Goal: Task Accomplishment & Management: Use online tool/utility

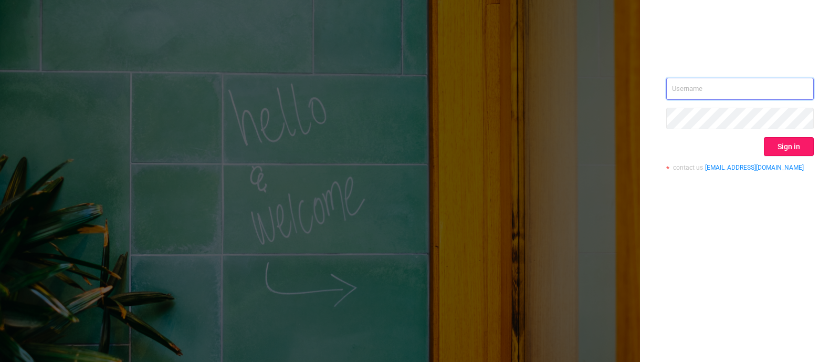
type input "[PERSON_NAME][EMAIL_ADDRESS][DOMAIN_NAME]"
click at [796, 149] on button "Sign in" at bounding box center [789, 146] width 50 height 19
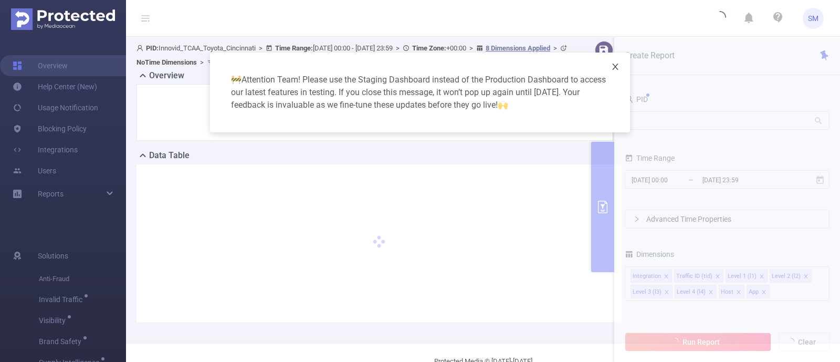
click at [615, 67] on icon "icon: close" at bounding box center [615, 67] width 6 height 6
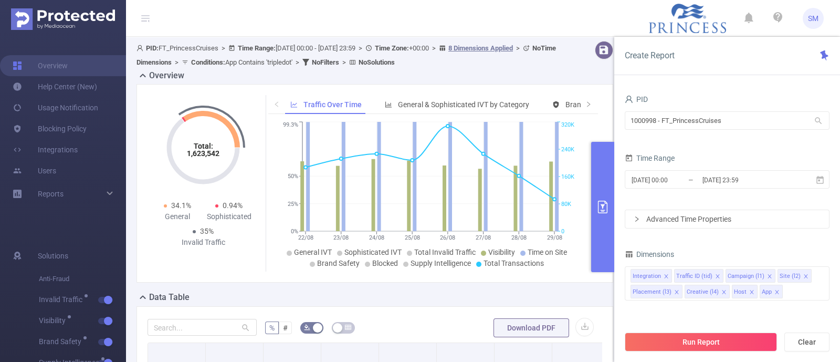
click at [603, 201] on icon "primary" at bounding box center [602, 207] width 9 height 13
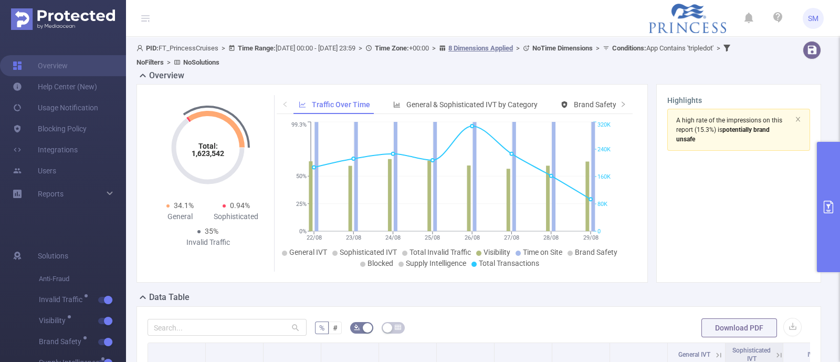
scroll to position [197, 0]
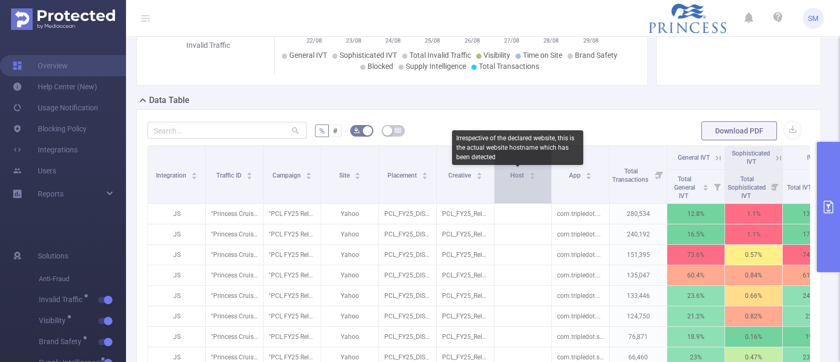
drag, startPoint x: 551, startPoint y: 165, endPoint x: 522, endPoint y: 170, distance: 29.4
click at [522, 170] on th "Host" at bounding box center [523, 175] width 57 height 58
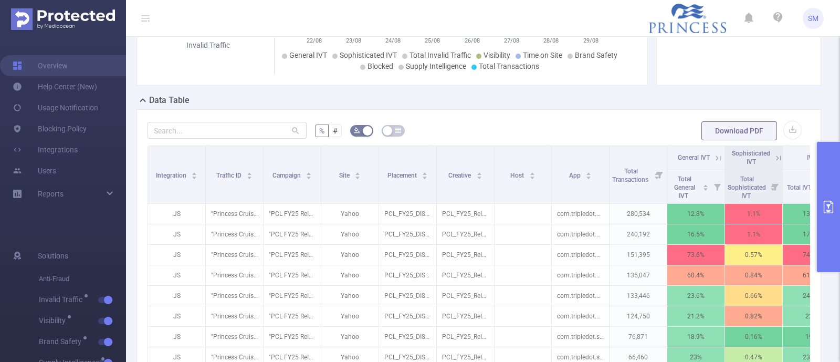
scroll to position [262, 0]
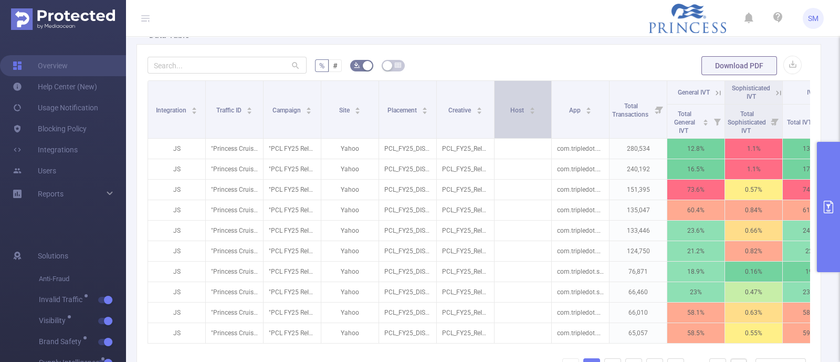
drag, startPoint x: 550, startPoint y: 118, endPoint x: 499, endPoint y: 114, distance: 51.0
click at [499, 114] on th "Host" at bounding box center [523, 110] width 57 height 58
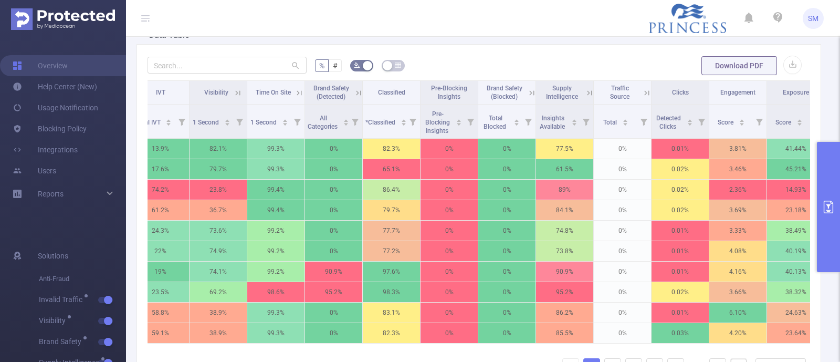
scroll to position [0, 735]
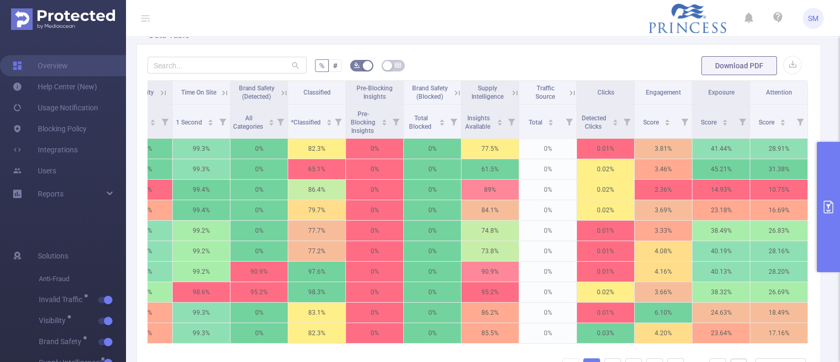
click at [834, 205] on icon "primary" at bounding box center [828, 207] width 13 height 13
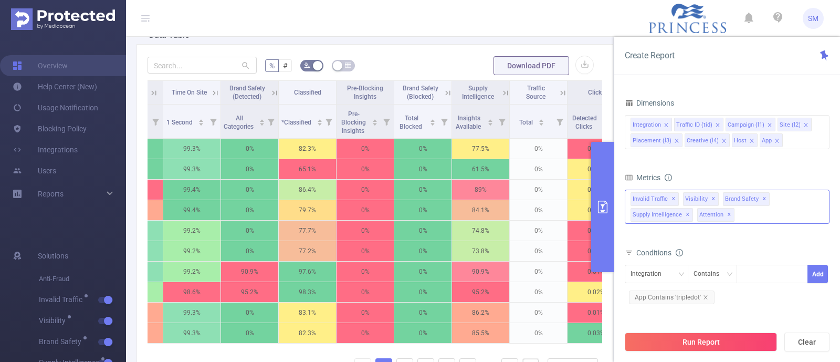
click at [747, 214] on div "Invalid Traffic ✕ Visibility ✕ Brand Safety ✕ Supply Intelligence ✕ Attention ✕" at bounding box center [727, 207] width 205 height 34
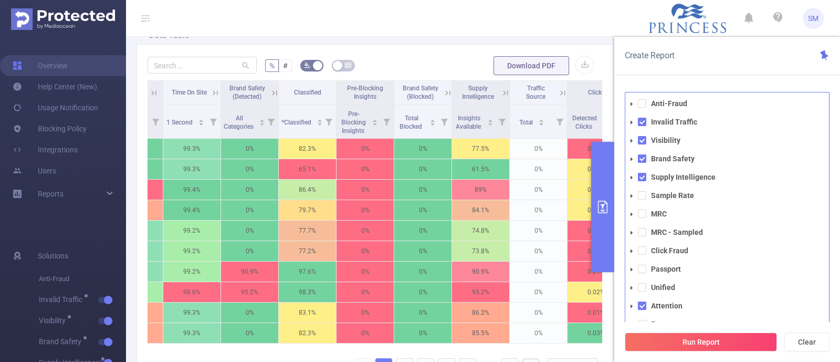
click at [720, 67] on div "Create Report" at bounding box center [727, 56] width 226 height 38
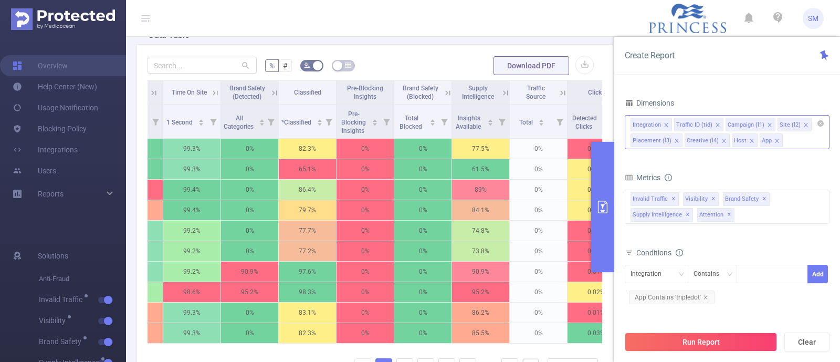
click at [789, 142] on div "Integration Traffic ID (tid) Campaign (l1) Site (l2) Placement (l3) Creative (l…" at bounding box center [727, 132] width 205 height 34
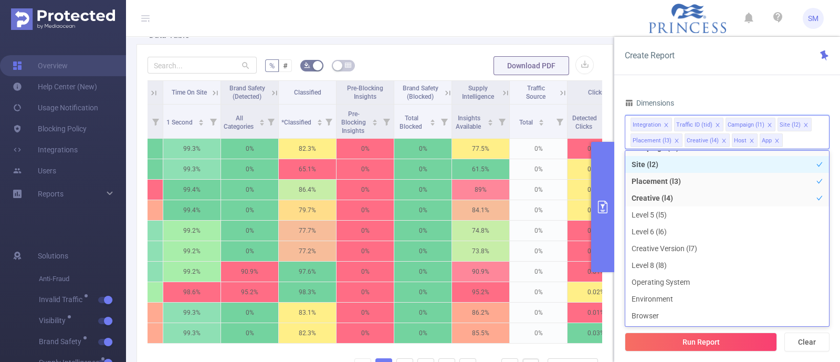
scroll to position [65, 0]
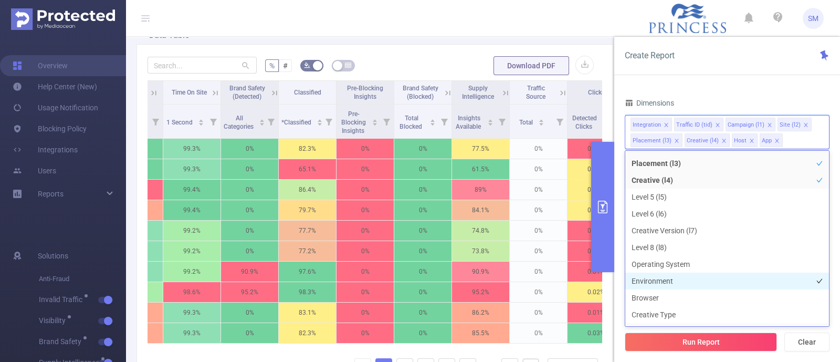
click at [680, 278] on li "Environment" at bounding box center [727, 281] width 204 height 17
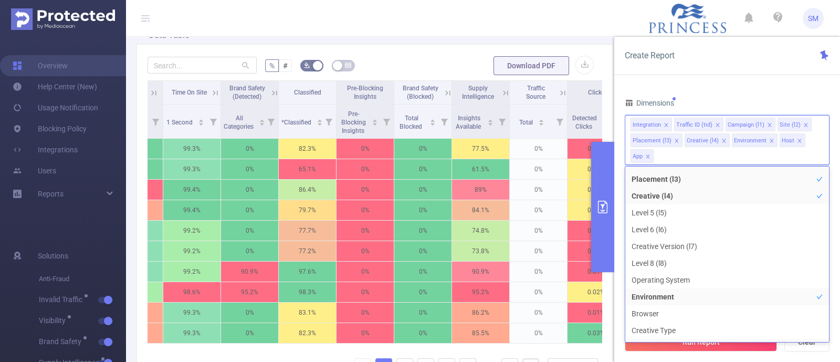
click at [710, 74] on div "Create Report" at bounding box center [727, 56] width 226 height 38
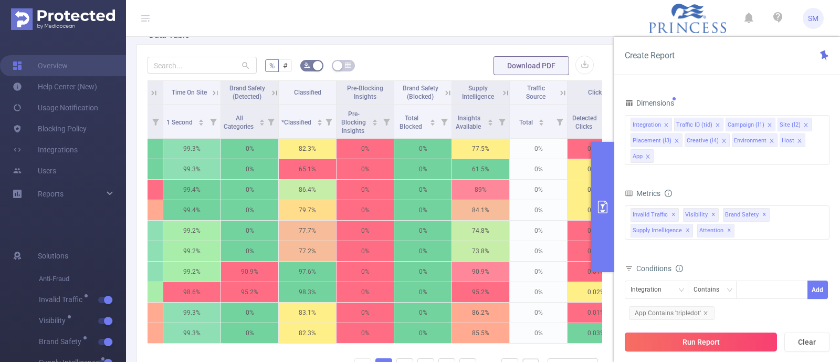
click at [731, 345] on button "Run Report" at bounding box center [701, 341] width 152 height 19
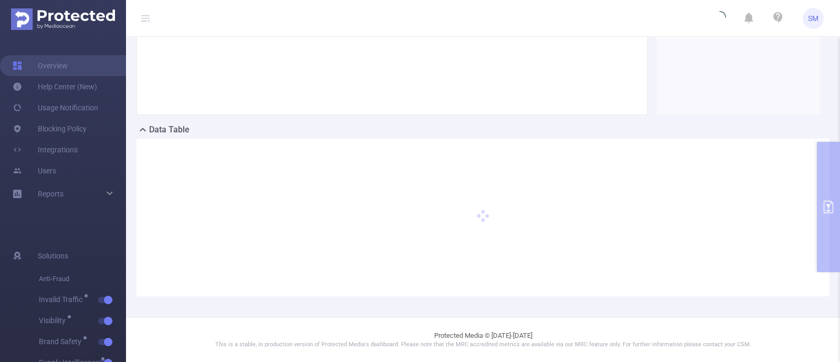
scroll to position [166, 0]
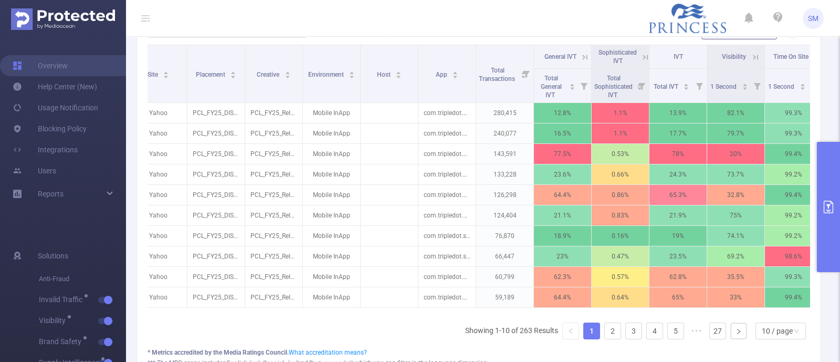
scroll to position [0, 184]
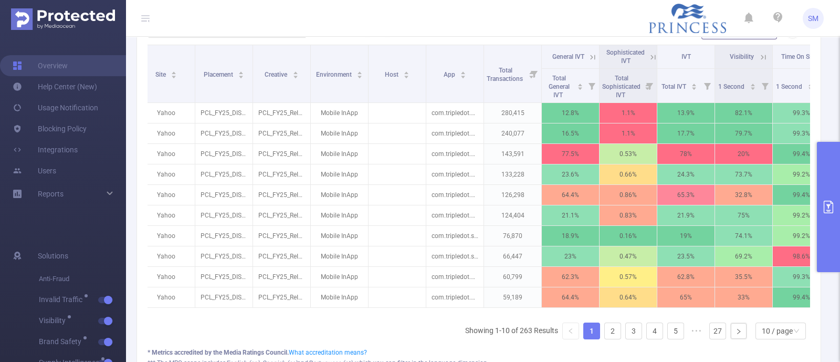
click at [593, 58] on icon at bounding box center [592, 57] width 9 height 9
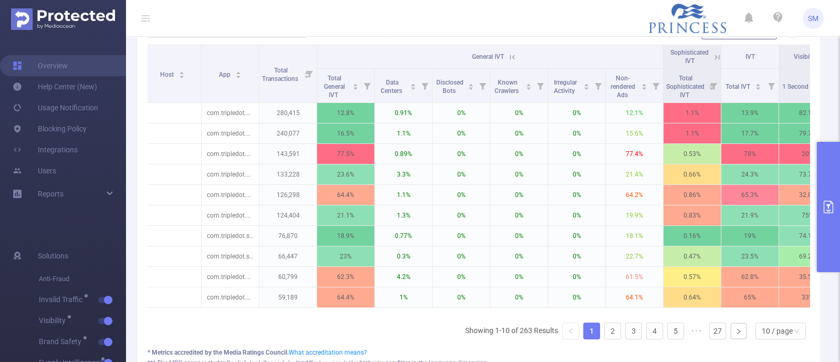
scroll to position [0, 433]
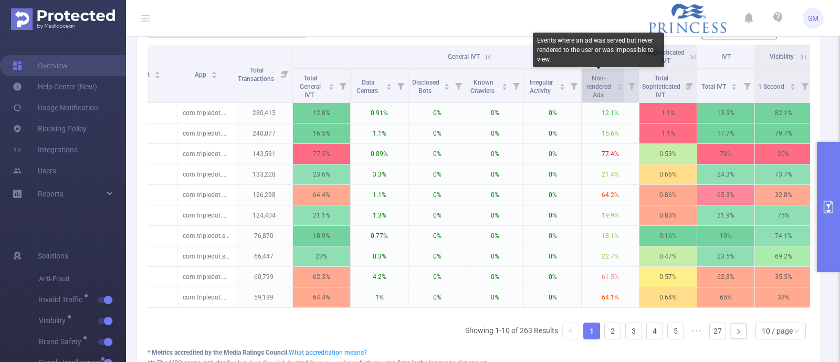
click at [608, 83] on span "Non-rendered Ads" at bounding box center [599, 87] width 25 height 24
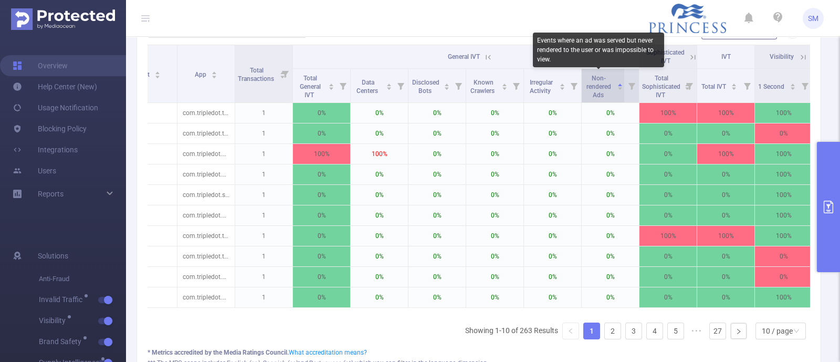
click at [608, 83] on span "Non-rendered Ads" at bounding box center [599, 87] width 25 height 24
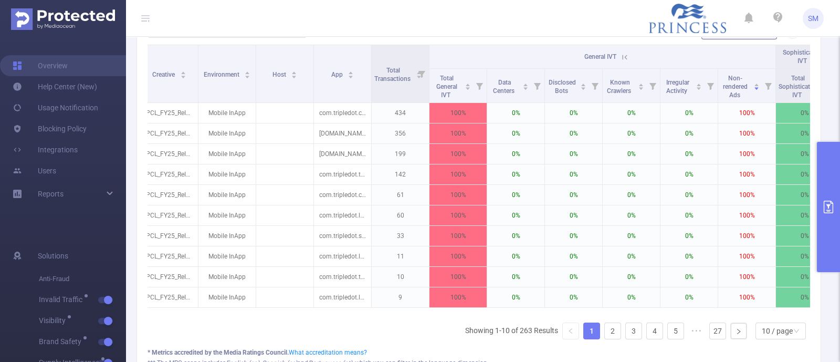
scroll to position [0, 294]
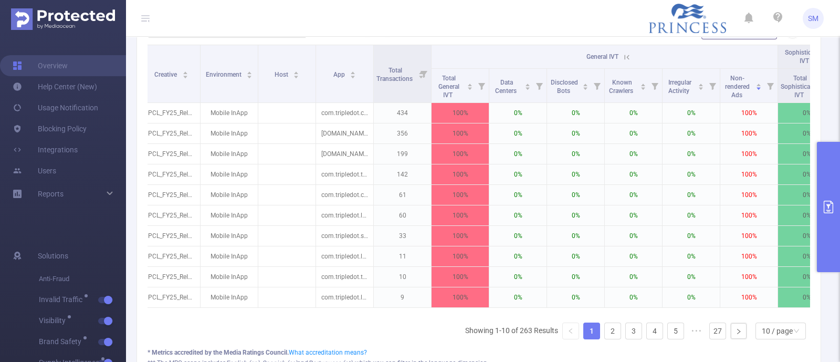
click at [833, 205] on icon "primary" at bounding box center [828, 207] width 9 height 13
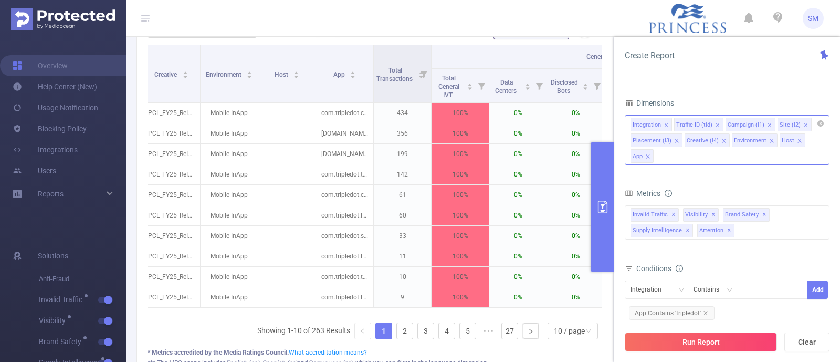
click at [648, 154] on icon "icon: close" at bounding box center [647, 156] width 5 height 5
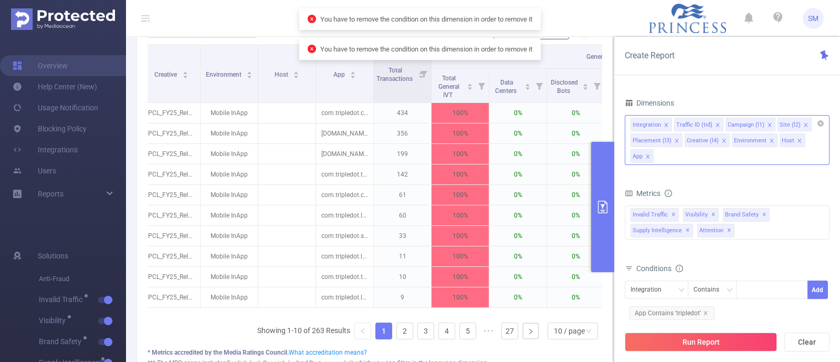
click at [675, 156] on div "Integration Traffic ID (tid) Campaign (l1) Site (l2) Placement (l3) Creative (l…" at bounding box center [727, 140] width 205 height 50
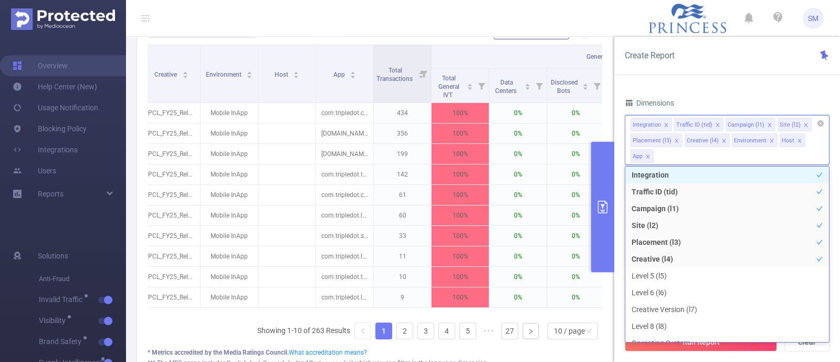
click at [797, 140] on icon "icon: close" at bounding box center [799, 140] width 5 height 5
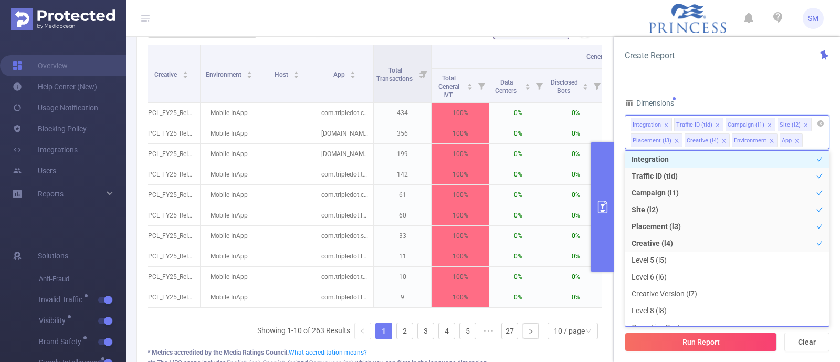
click at [753, 85] on div "PID 1000998 - FT_PrincessCruises 1000998 - FT_PrincessCruises Time Range 2025-0…" at bounding box center [727, 230] width 226 height 299
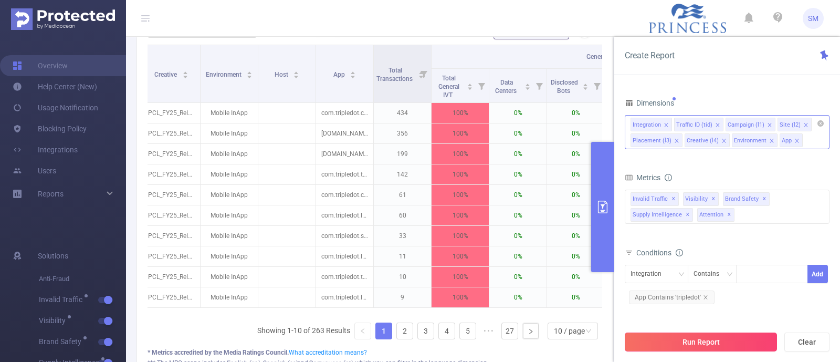
click at [754, 344] on button "Run Report" at bounding box center [701, 341] width 152 height 19
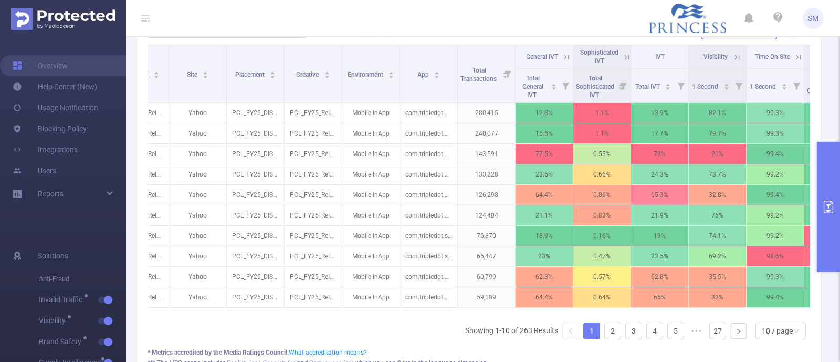
scroll to position [0, 164]
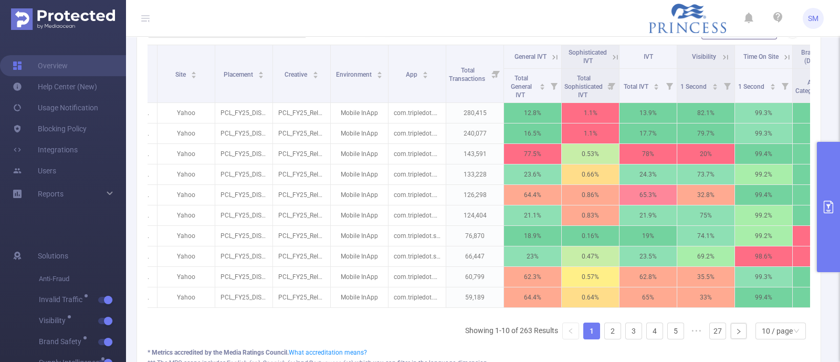
click at [558, 56] on icon at bounding box center [554, 57] width 9 height 9
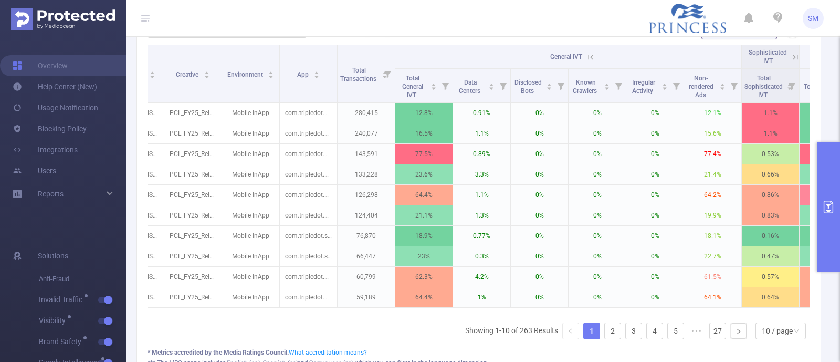
scroll to position [0, 307]
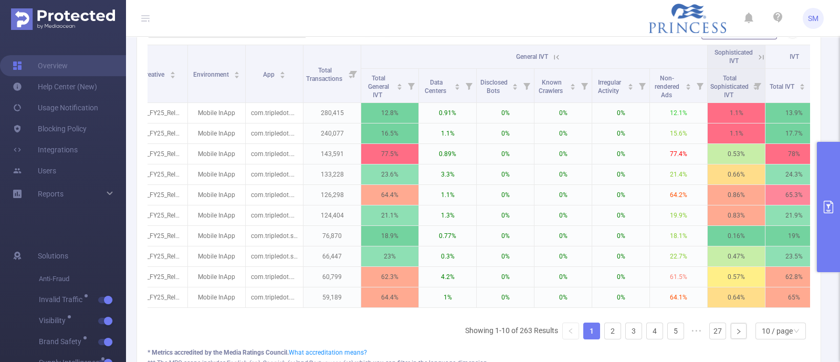
click at [828, 190] on button "primary" at bounding box center [828, 207] width 23 height 130
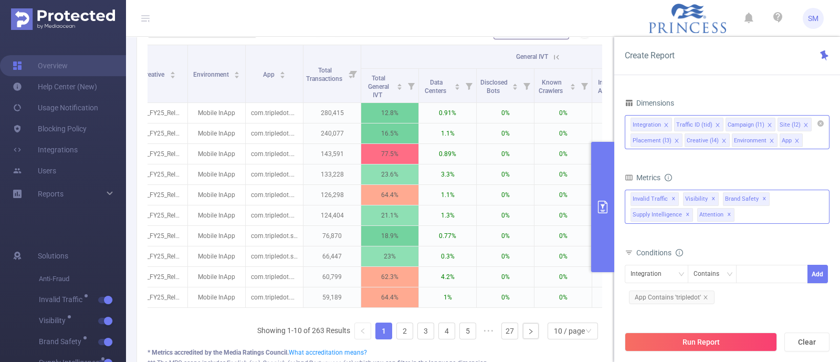
click at [759, 216] on div "Invalid Traffic ✕ Visibility ✕ Brand Safety ✕ Supply Intelligence ✕ Attention ✕…" at bounding box center [727, 207] width 205 height 34
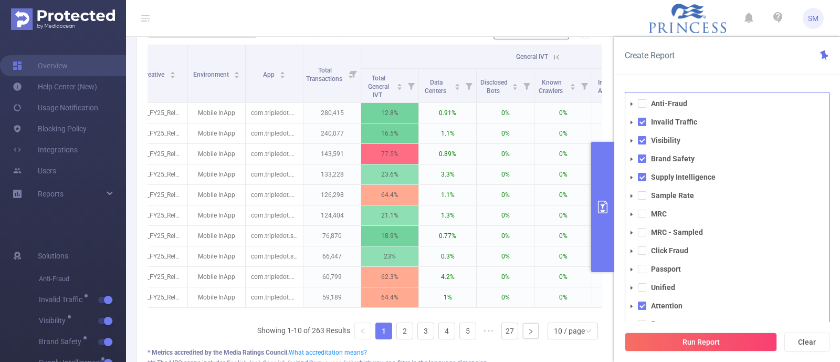
click at [631, 121] on icon "icon: caret-down" at bounding box center [632, 122] width 2 height 4
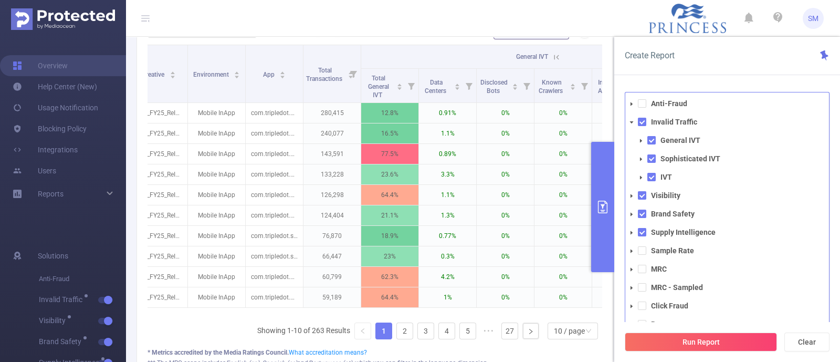
click at [641, 140] on icon "icon: caret-down" at bounding box center [641, 141] width 2 height 4
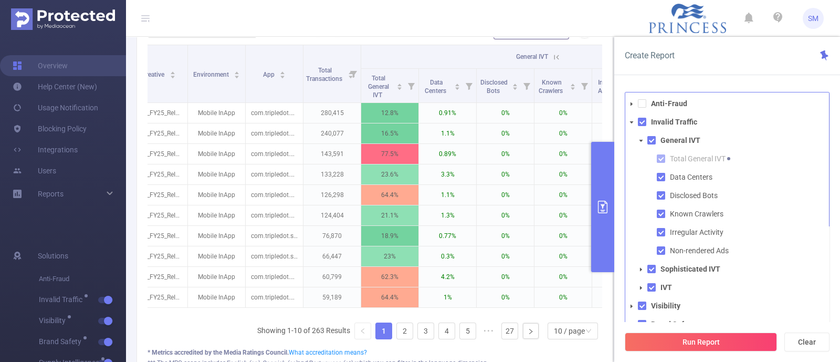
drag, startPoint x: 663, startPoint y: 180, endPoint x: 660, endPoint y: 190, distance: 11.0
click at [663, 179] on span at bounding box center [661, 177] width 8 height 8
click at [659, 197] on span at bounding box center [661, 195] width 8 height 8
click at [660, 211] on span at bounding box center [661, 214] width 8 height 8
click at [662, 230] on span at bounding box center [661, 232] width 8 height 8
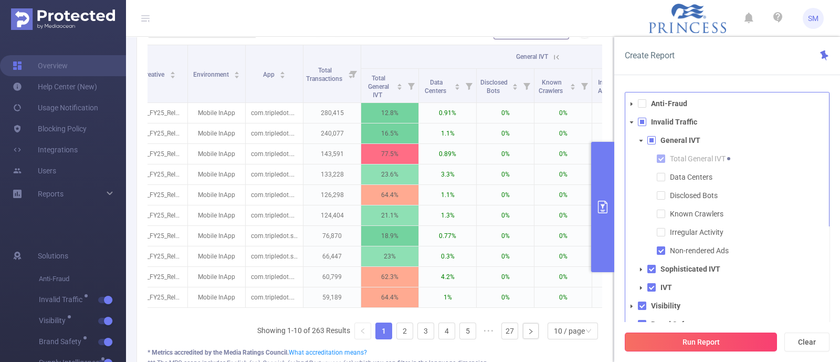
click at [728, 338] on button "Run Report" at bounding box center [701, 341] width 152 height 19
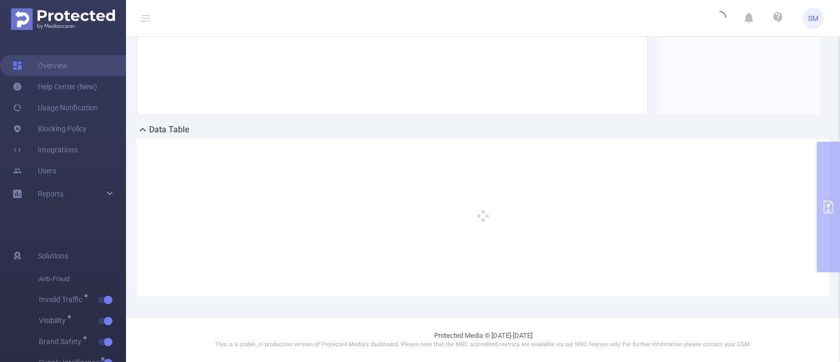
scroll to position [166, 0]
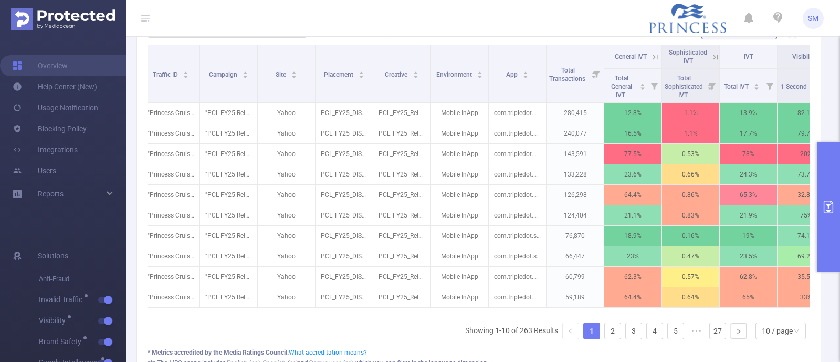
scroll to position [0, 68]
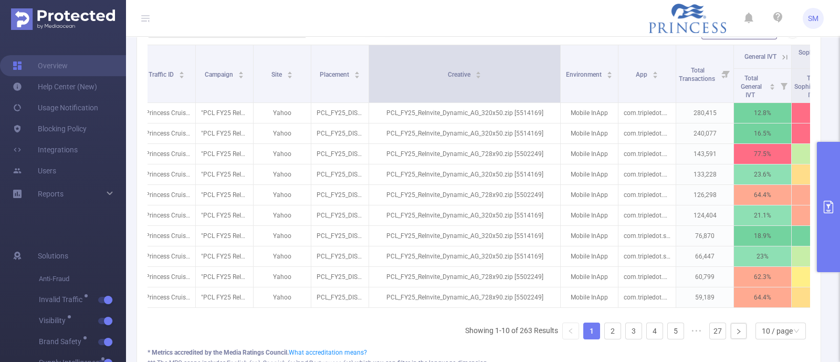
drag, startPoint x: 425, startPoint y: 78, endPoint x: 559, endPoint y: 72, distance: 134.0
click at [559, 72] on span at bounding box center [560, 73] width 5 height 57
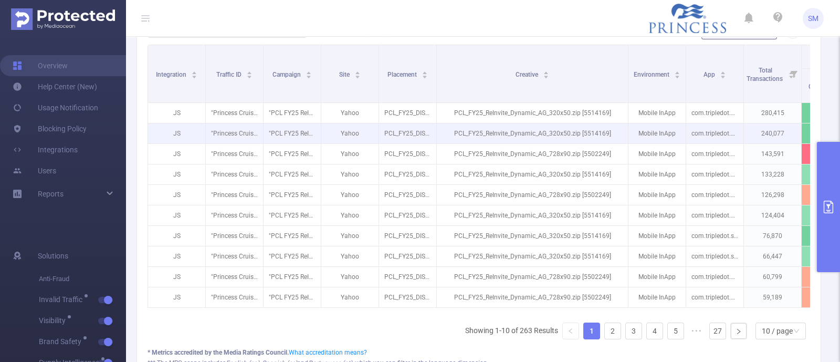
scroll to position [166, 0]
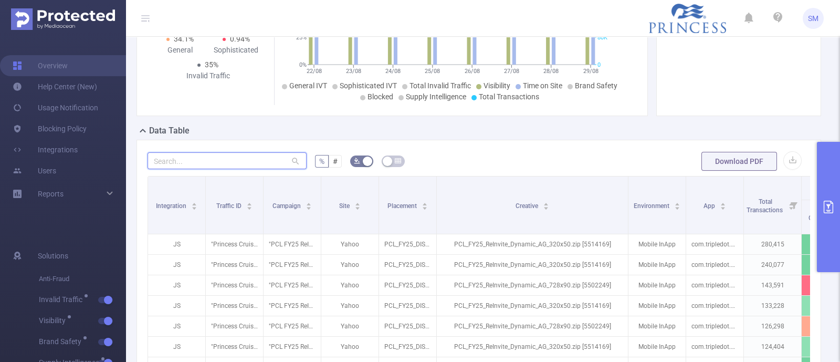
click at [211, 158] on input "text" at bounding box center [227, 160] width 159 height 17
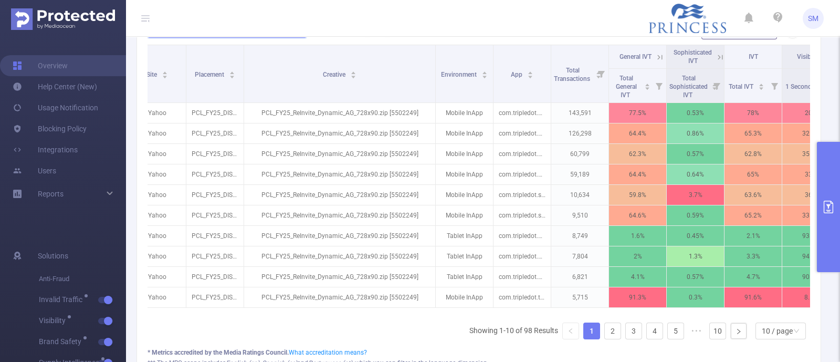
scroll to position [0, 197]
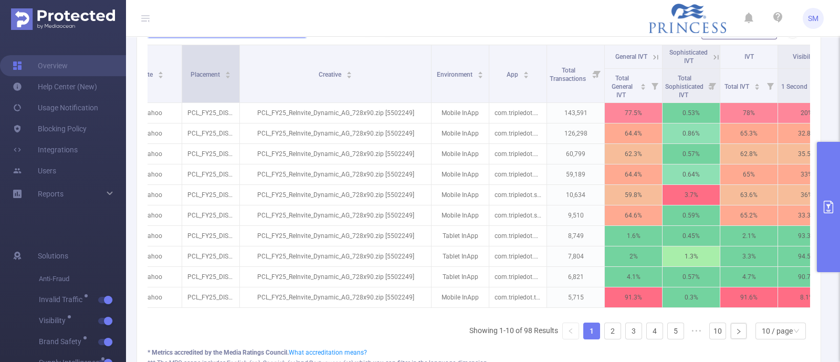
type input "728"
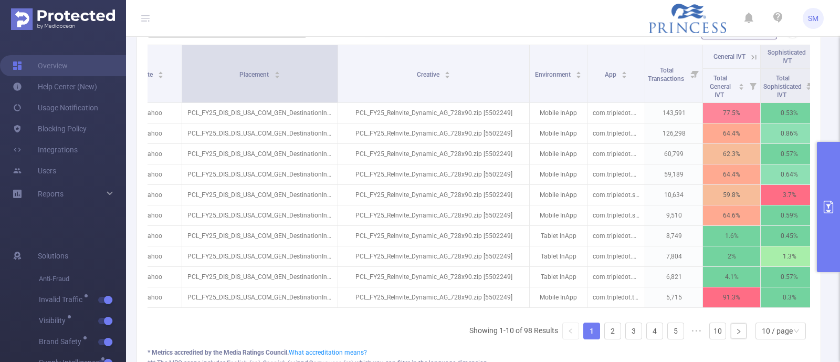
drag, startPoint x: 239, startPoint y: 59, endPoint x: 337, endPoint y: 64, distance: 97.8
click at [337, 64] on span at bounding box center [337, 73] width 5 height 57
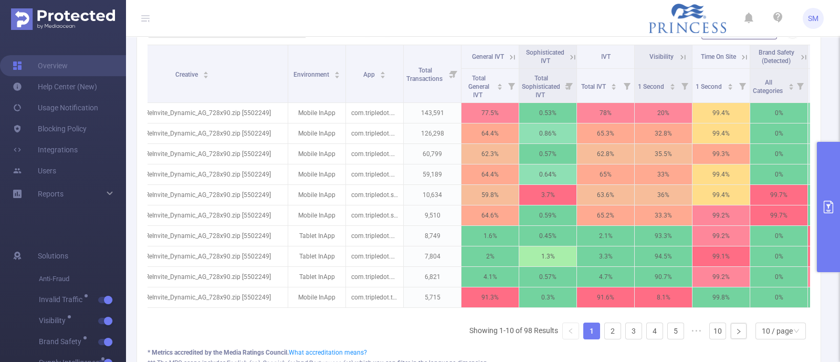
scroll to position [0, 453]
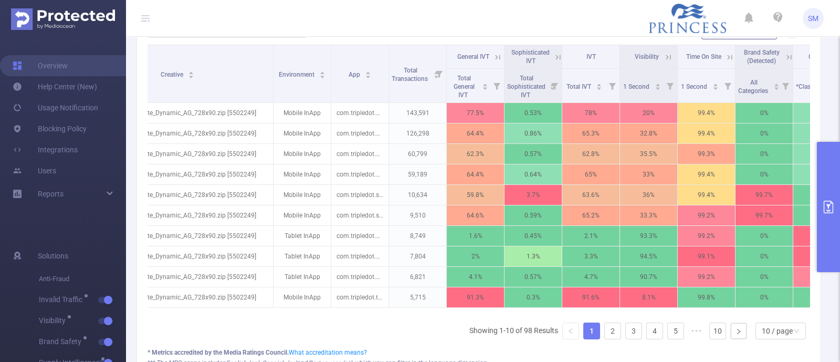
click at [501, 55] on icon at bounding box center [497, 57] width 9 height 9
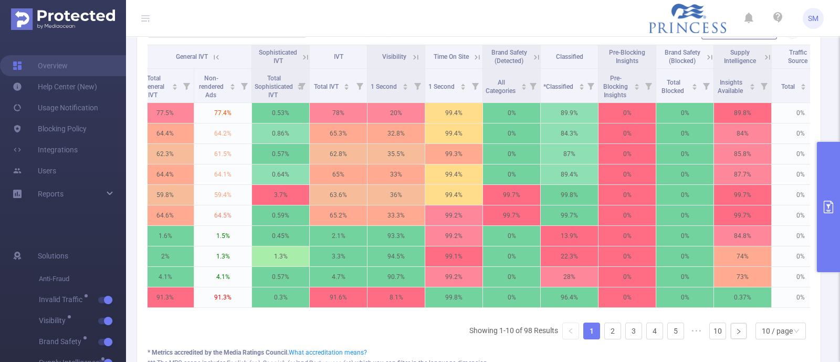
scroll to position [0, 706]
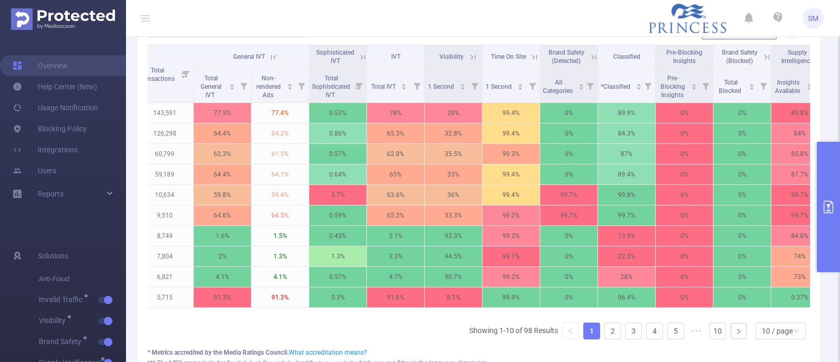
click at [826, 202] on icon "primary" at bounding box center [828, 207] width 13 height 13
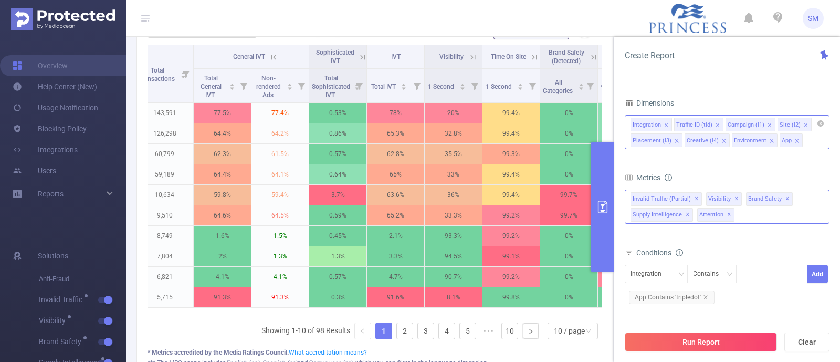
click at [727, 214] on span "✕" at bounding box center [729, 214] width 4 height 13
click at [686, 211] on span "✕" at bounding box center [688, 214] width 4 height 13
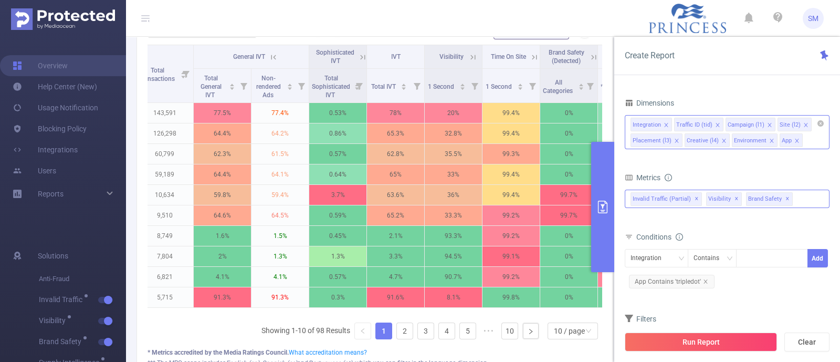
click at [785, 202] on span "Brand Safety ✕" at bounding box center [769, 199] width 47 height 14
click at [746, 62] on div "Create Report" at bounding box center [727, 56] width 226 height 38
click at [750, 344] on button "Run Report" at bounding box center [701, 341] width 152 height 19
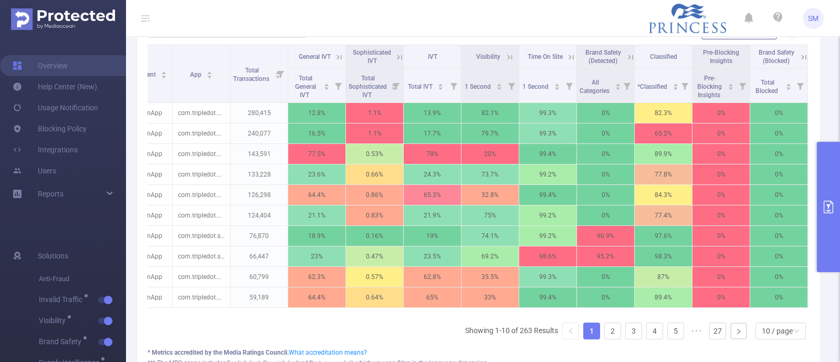
scroll to position [0, 239]
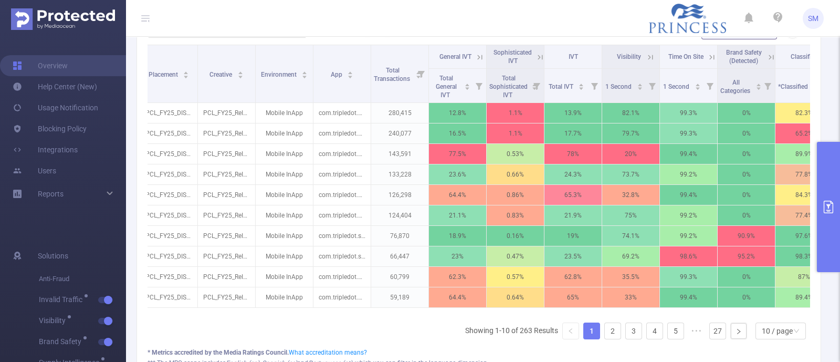
click at [828, 200] on button "primary" at bounding box center [828, 207] width 23 height 130
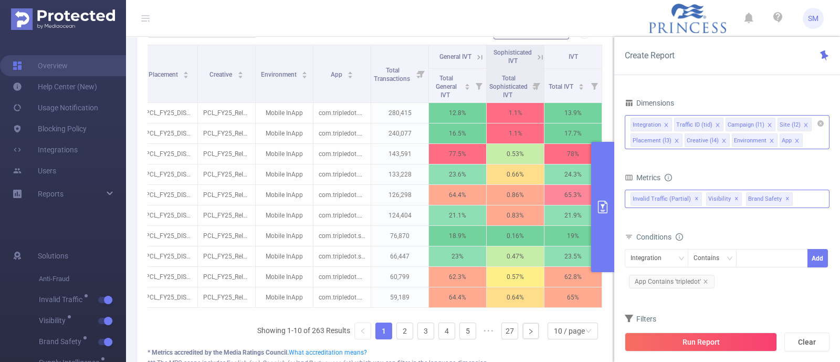
click at [786, 198] on span "✕" at bounding box center [788, 199] width 4 height 13
click at [735, 198] on span "✕" at bounding box center [737, 199] width 4 height 13
click at [738, 169] on form "Dimensions Integration Traffic ID (tid) Campaign (l1) Site (l2) Placement (l3) …" at bounding box center [727, 229] width 205 height 267
click at [743, 232] on div "Conditions" at bounding box center [727, 237] width 205 height 17
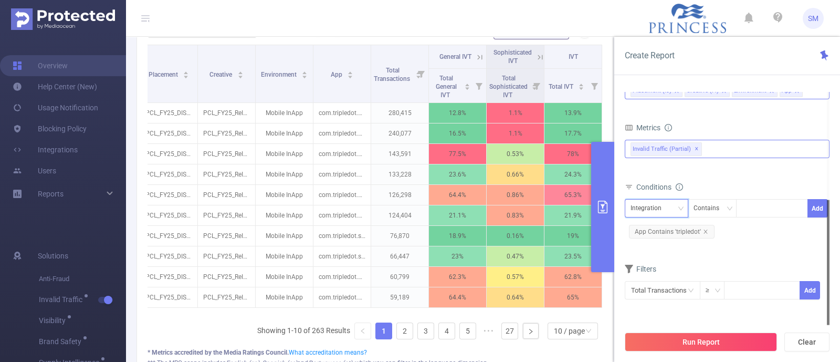
click at [648, 208] on div "Integration" at bounding box center [650, 208] width 38 height 17
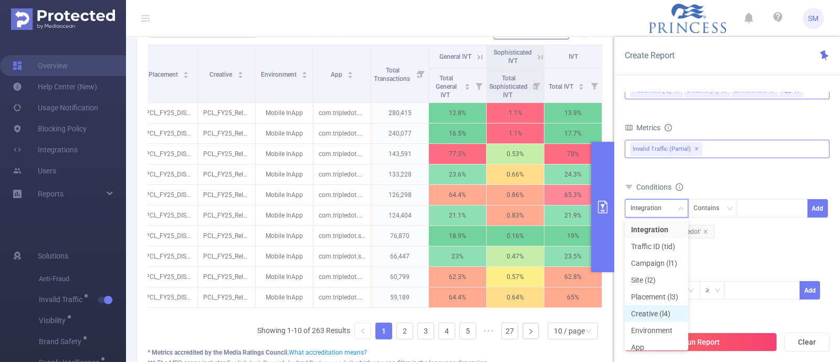
click at [662, 311] on li "Creative (l4)" at bounding box center [657, 313] width 64 height 17
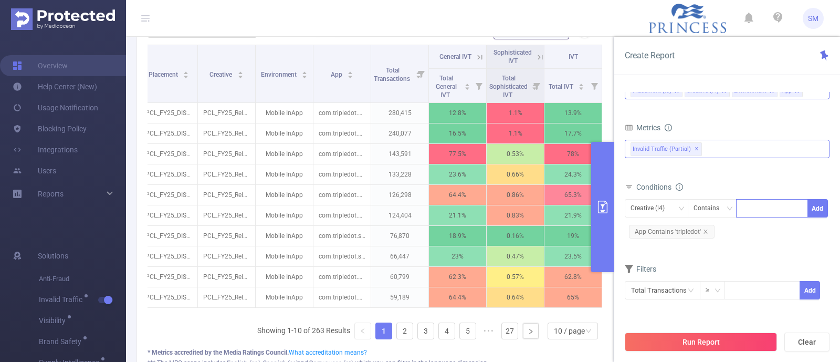
click at [759, 207] on div at bounding box center [772, 208] width 60 height 17
type input "728"
click at [756, 234] on li "728" at bounding box center [771, 229] width 71 height 17
click at [822, 210] on button "Add" at bounding box center [818, 208] width 20 height 18
click at [736, 250] on form "Dimensions Integration Traffic ID (tid) Campaign (l1) Site (l2) Placement (l3) …" at bounding box center [727, 188] width 205 height 285
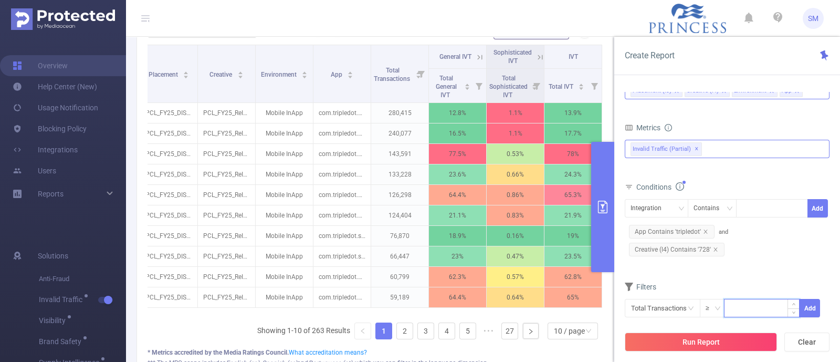
click at [735, 299] on input at bounding box center [762, 307] width 75 height 16
type input "1,000"
click at [816, 299] on button "Add" at bounding box center [810, 308] width 20 height 18
click at [722, 338] on button "Run Report" at bounding box center [701, 341] width 152 height 19
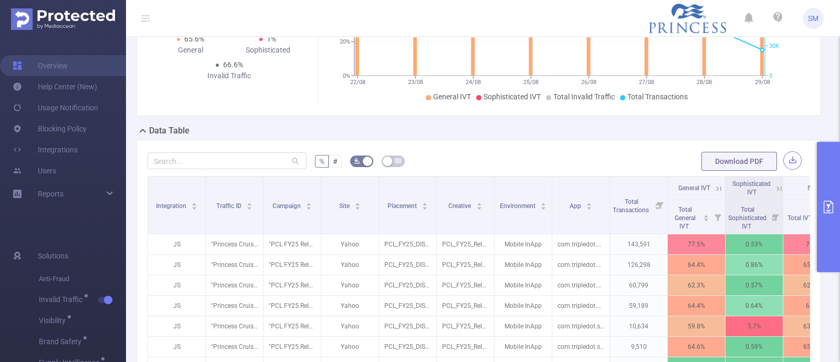
click at [783, 159] on button "button" at bounding box center [792, 160] width 18 height 18
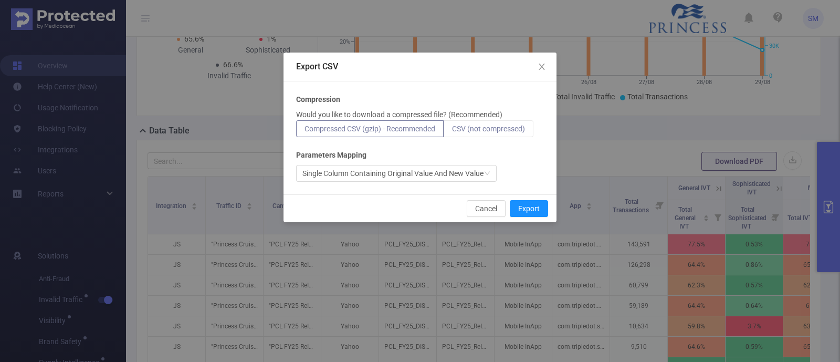
click at [510, 126] on span "CSV (not compressed)" at bounding box center [488, 128] width 73 height 8
click at [452, 131] on input "CSV (not compressed)" at bounding box center [452, 131] width 0 height 0
click at [532, 208] on button "Export" at bounding box center [529, 208] width 38 height 17
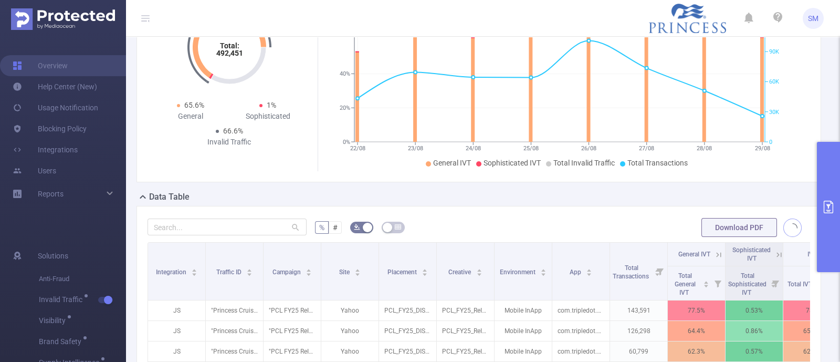
scroll to position [131, 0]
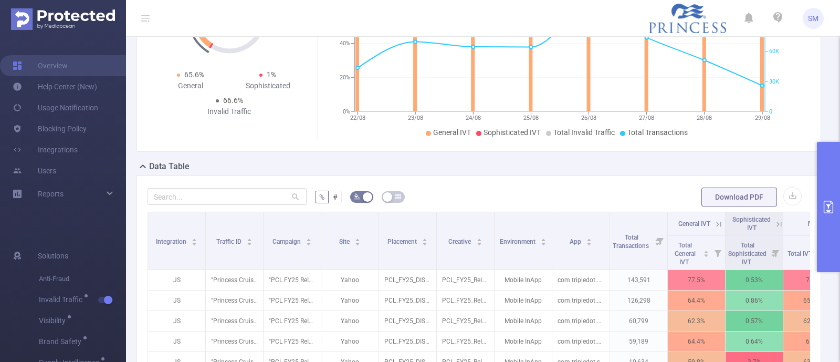
click at [824, 193] on button "primary" at bounding box center [828, 207] width 23 height 130
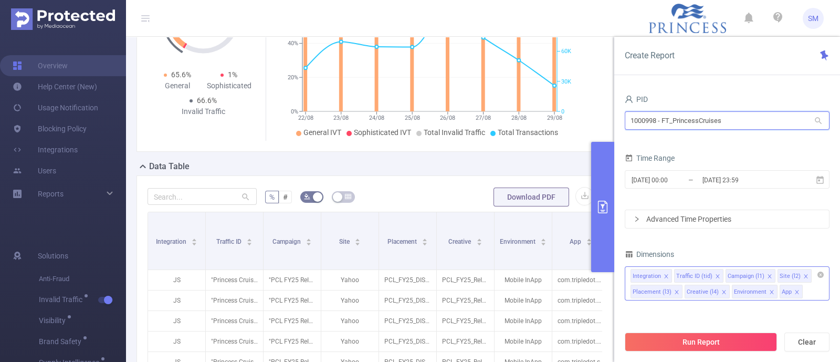
drag, startPoint x: 729, startPoint y: 127, endPoint x: 536, endPoint y: 111, distance: 193.3
click at [536, 111] on section "PID: FT_PrincessCruises > Time Range: 2025-08-22 00:00 - 2025-08-29 23:59 > Tim…" at bounding box center [483, 237] width 714 height 662
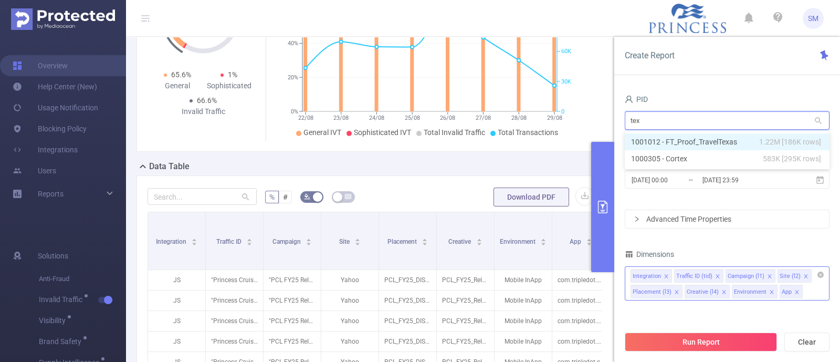
type input "tex"
